Goal: Go to known website: Go to known website

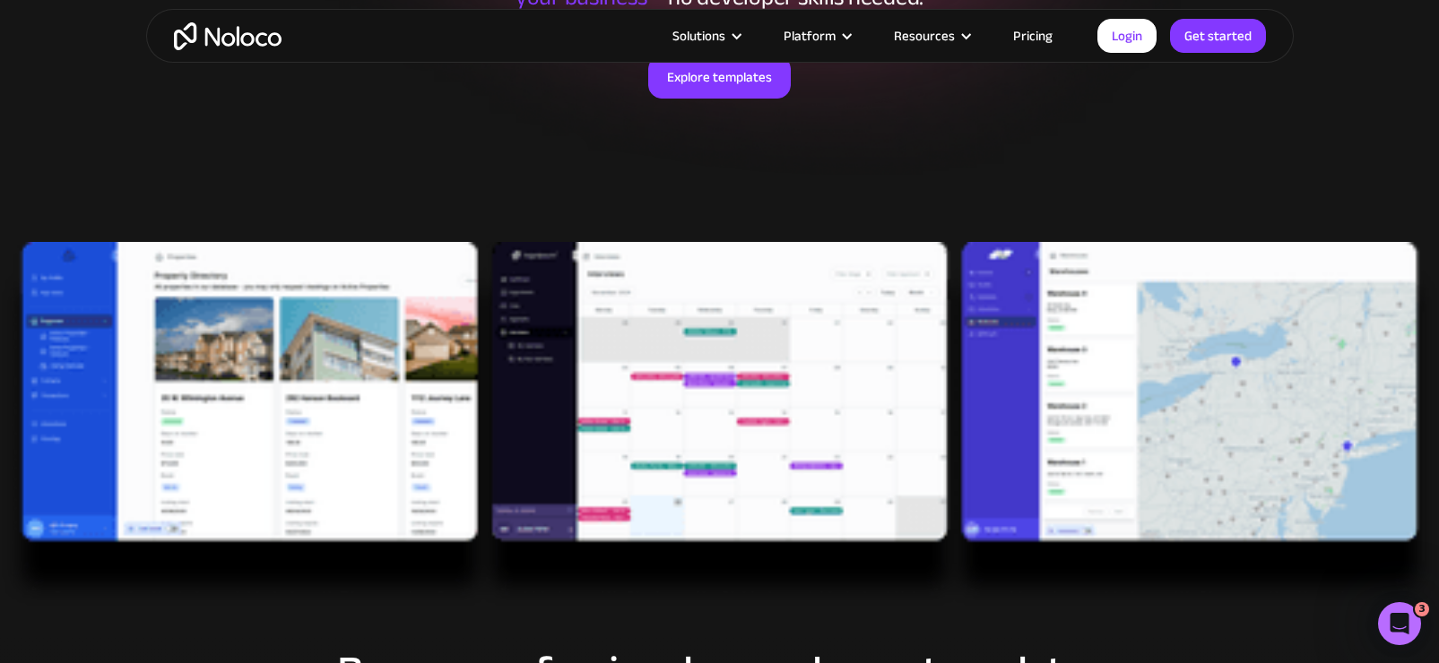
scroll to position [369, 0]
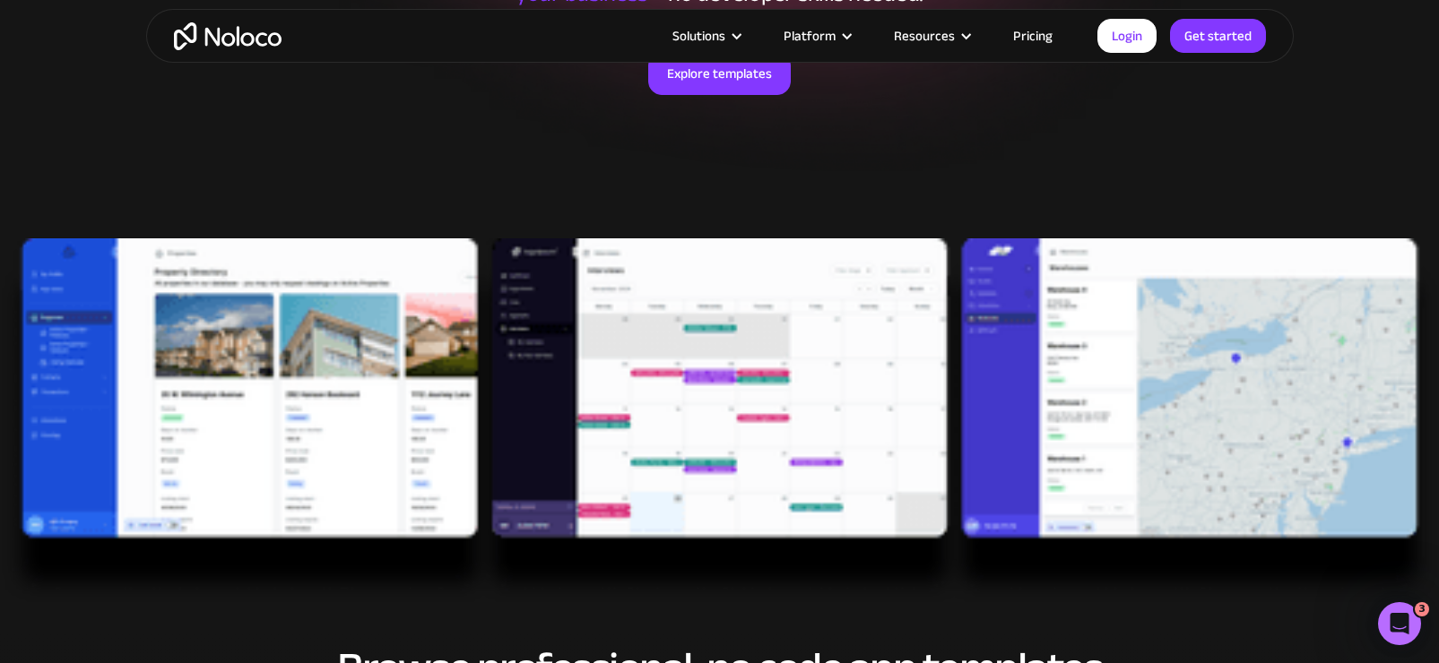
click at [265, 314] on img at bounding box center [719, 421] width 1439 height 366
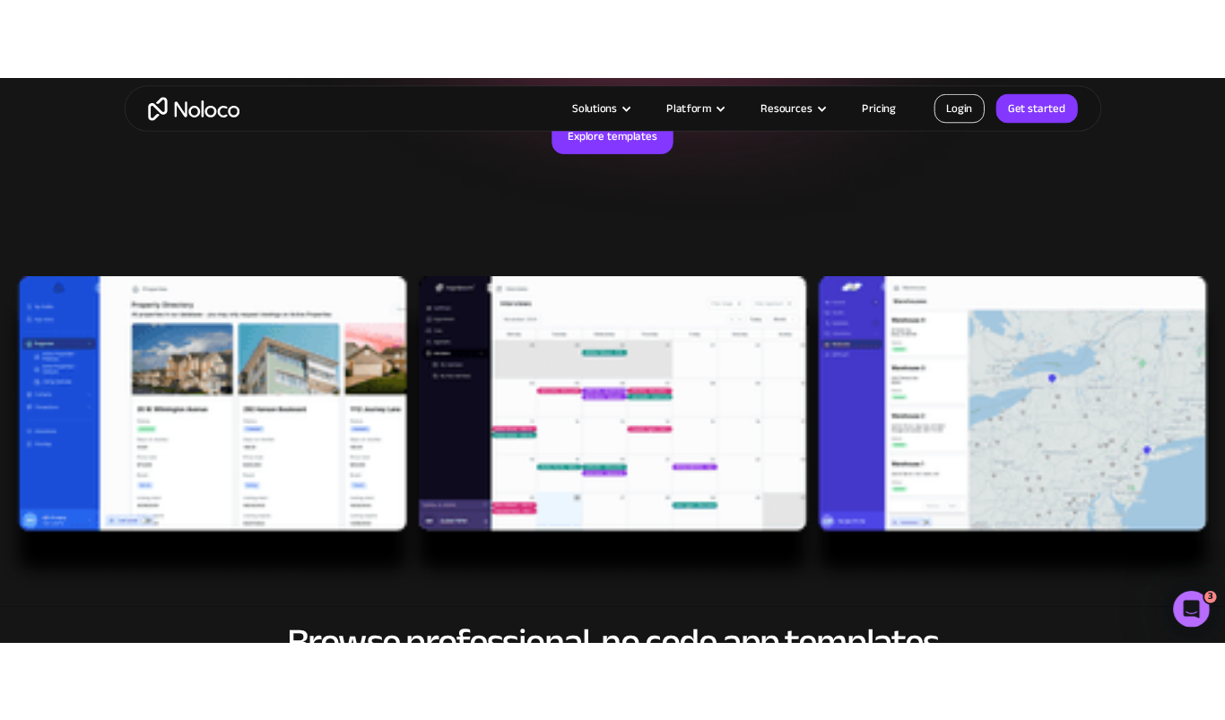
scroll to position [371, 0]
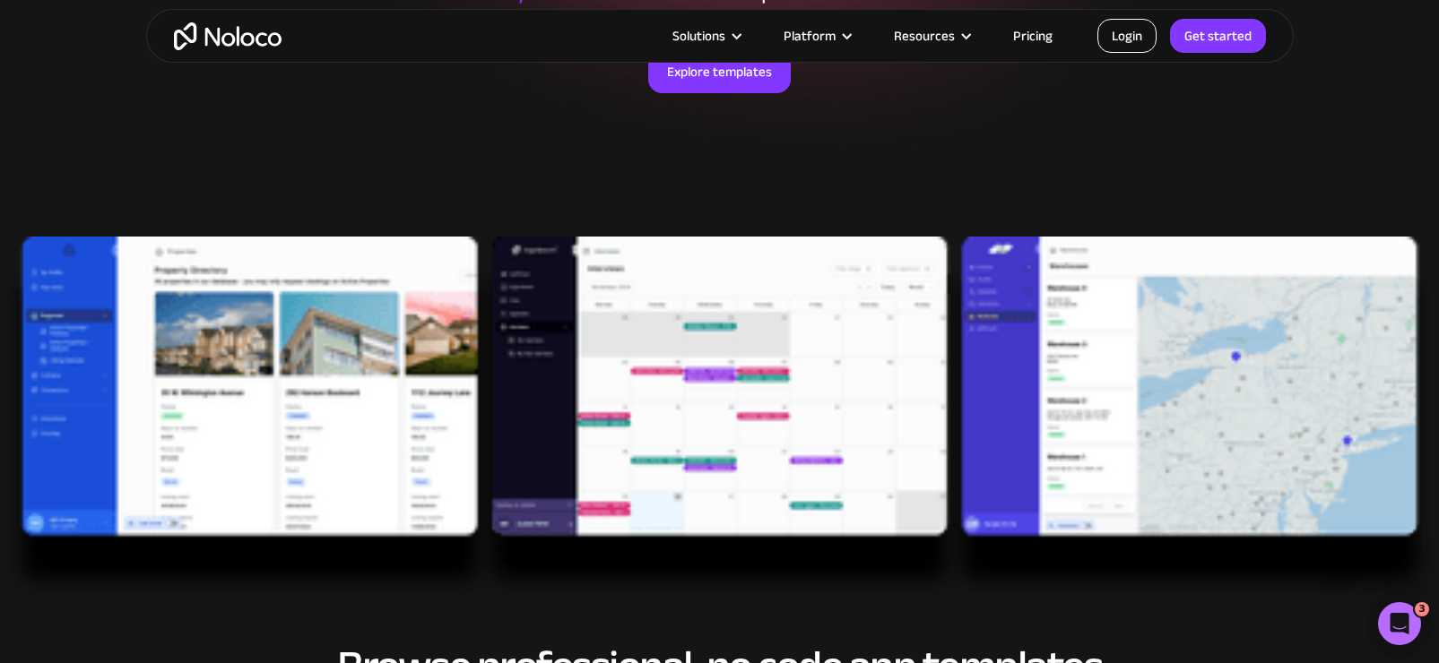
click at [1133, 42] on link "Login" at bounding box center [1126, 36] width 59 height 34
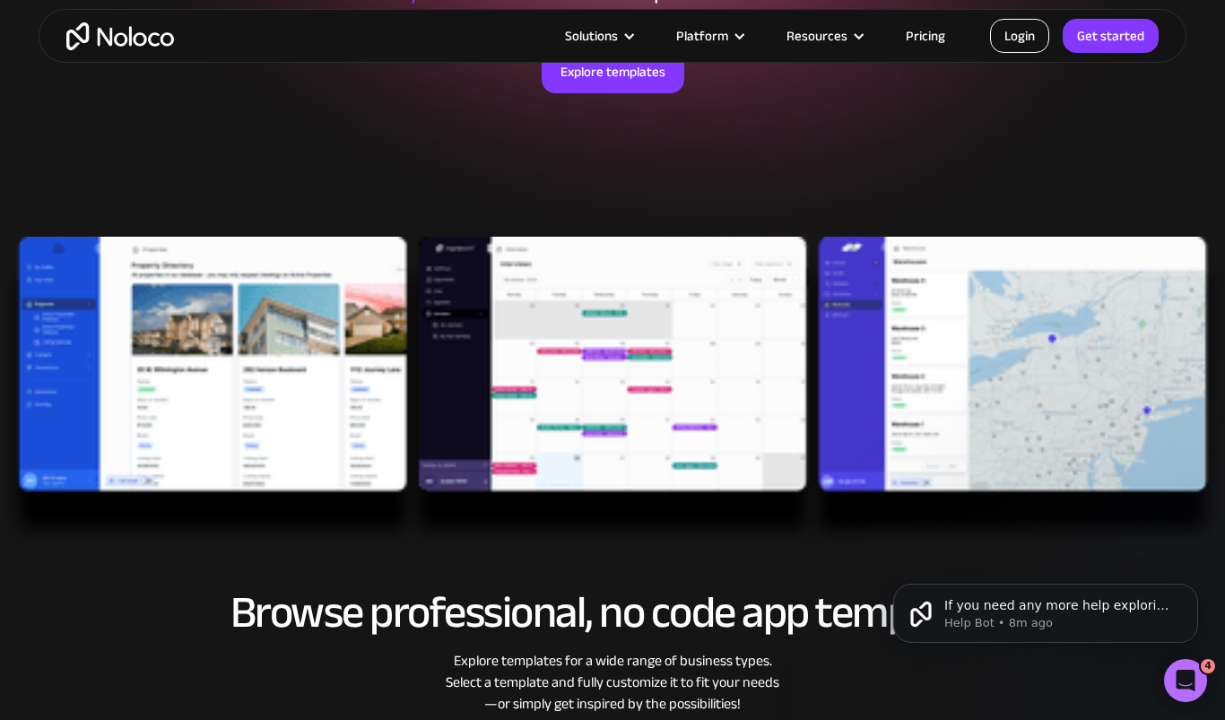
scroll to position [0, 0]
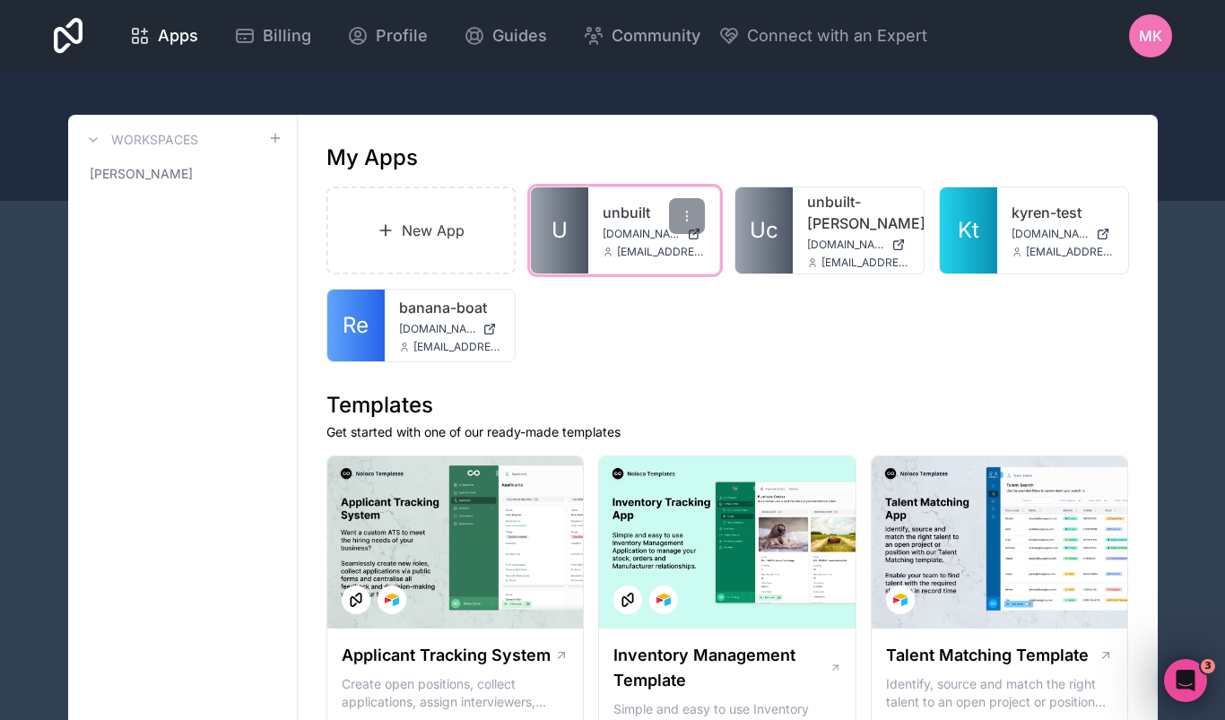
click at [629, 228] on span "unbuilt.noloco.co" at bounding box center [640, 234] width 77 height 14
